Goal: Navigation & Orientation: Find specific page/section

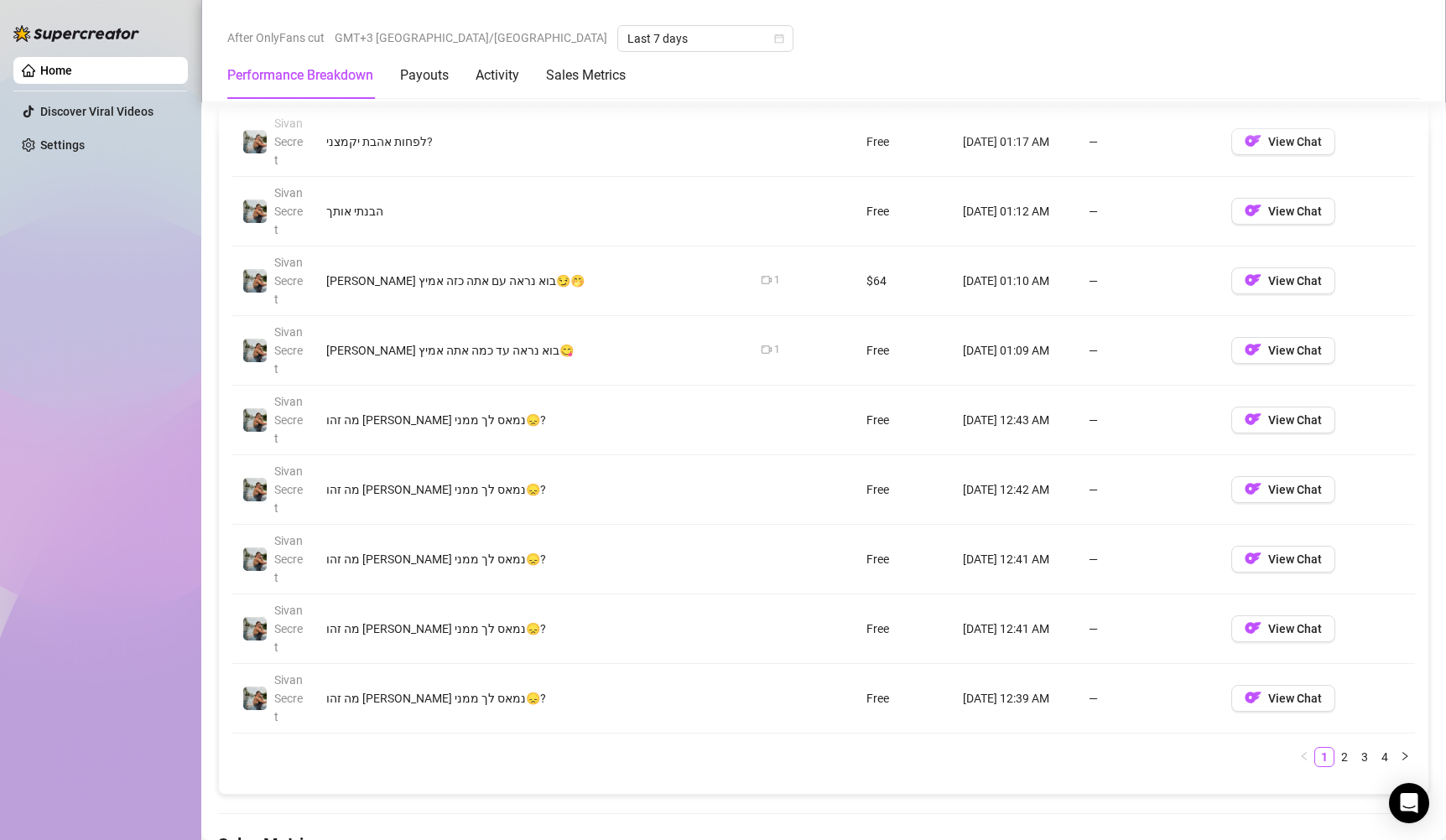
scroll to position [1600, 0]
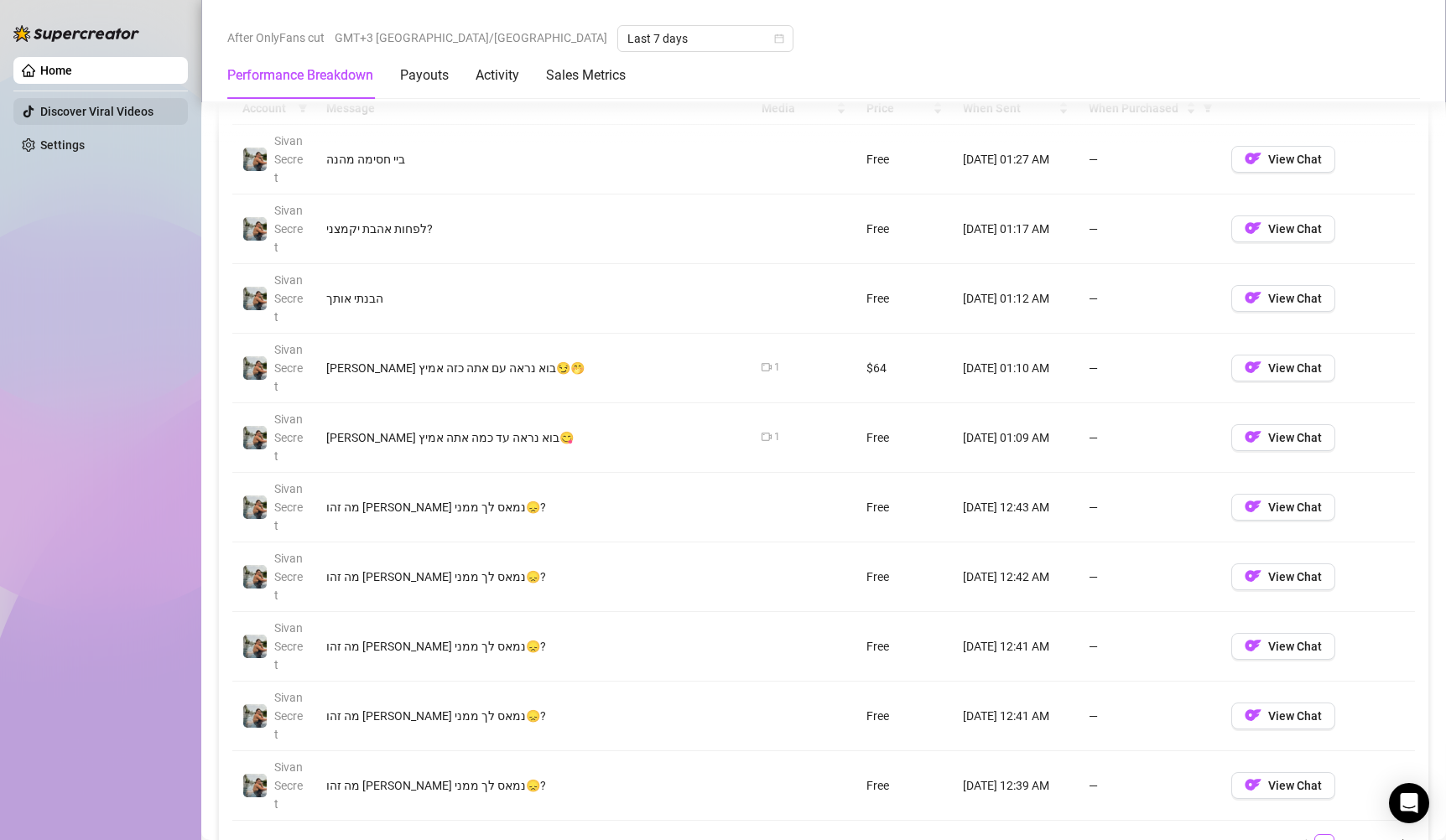
click at [83, 118] on link "Discover Viral Videos" at bounding box center [96, 111] width 114 height 14
